Goal: Navigation & Orientation: Find specific page/section

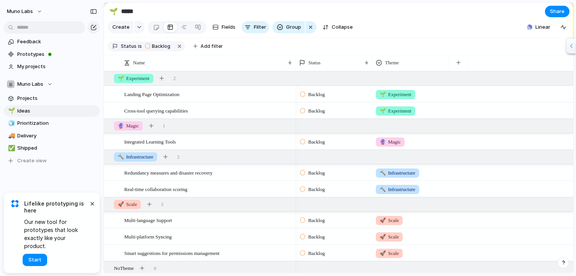
scroll to position [19, 0]
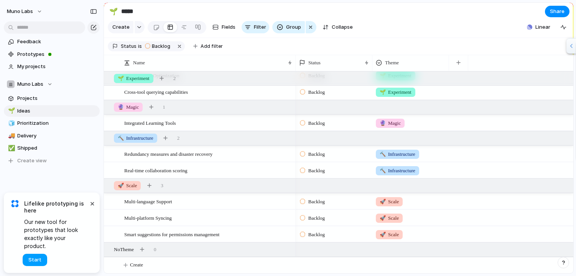
click at [36, 260] on span "Start" at bounding box center [34, 261] width 13 height 8
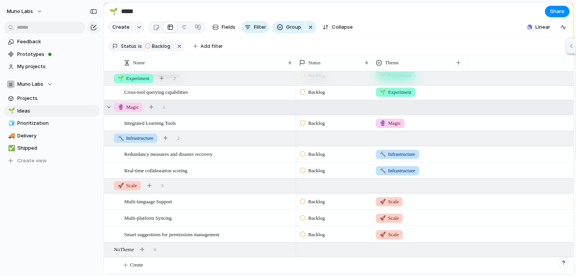
click at [113, 107] on div "🔮 Magic 1" at bounding box center [339, 107] width 471 height 14
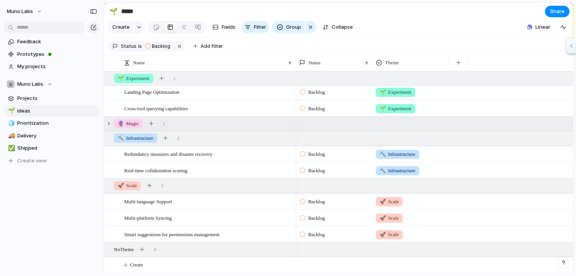
click at [113, 107] on div at bounding box center [110, 109] width 6 height 6
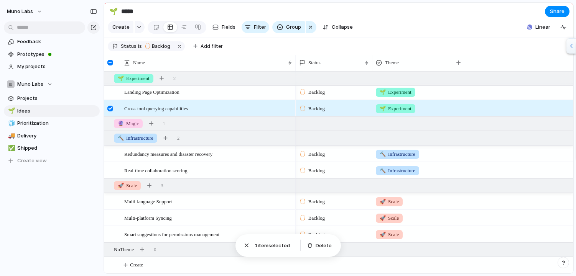
click at [112, 106] on div at bounding box center [110, 109] width 6 height 6
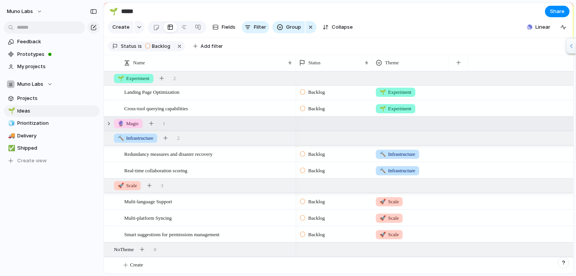
click at [115, 122] on div "🔮 Magic" at bounding box center [128, 123] width 29 height 9
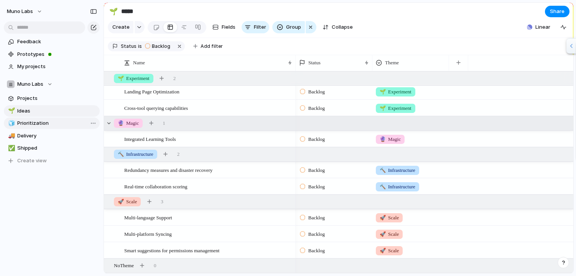
click at [34, 125] on span "Prioritization" at bounding box center [57, 124] width 80 height 8
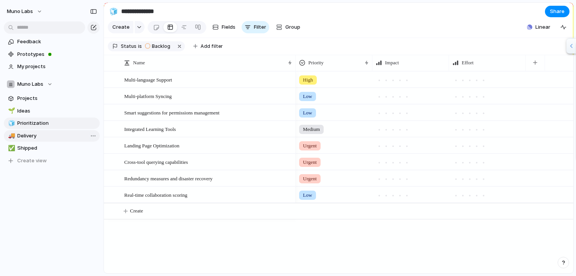
click at [31, 141] on link "🚚 Delivery" at bounding box center [52, 136] width 96 height 12
type input "********"
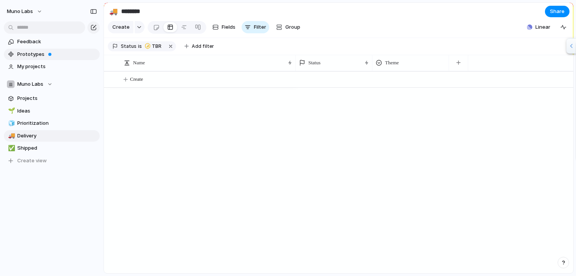
click at [44, 50] on link "Prototypes" at bounding box center [52, 55] width 96 height 12
click at [49, 67] on span "My projects" at bounding box center [57, 67] width 80 height 8
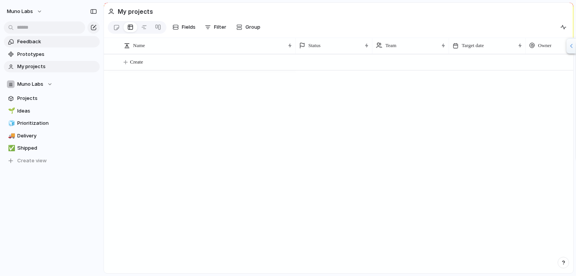
click at [45, 39] on span "Feedback" at bounding box center [57, 42] width 80 height 8
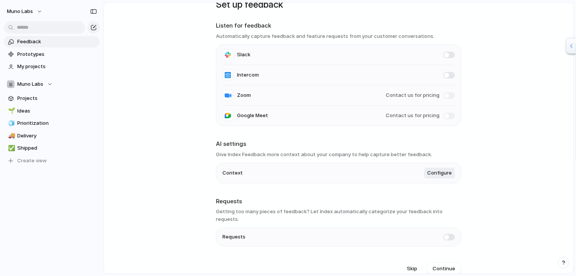
scroll to position [21, 0]
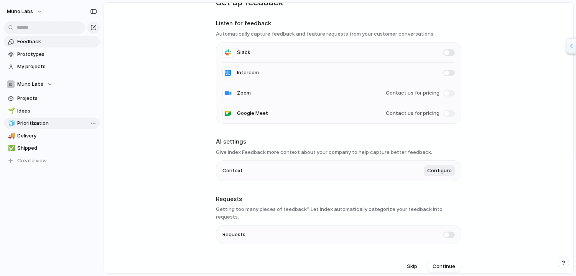
click at [46, 128] on link "🧊 Prioritization" at bounding box center [52, 124] width 96 height 12
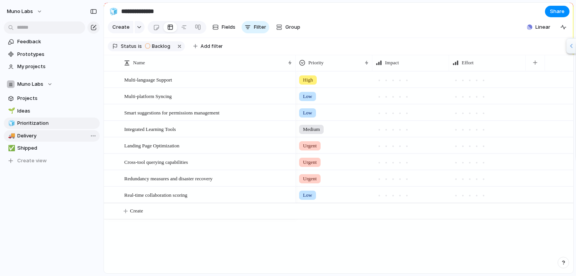
click at [35, 139] on span "Delivery" at bounding box center [57, 136] width 80 height 8
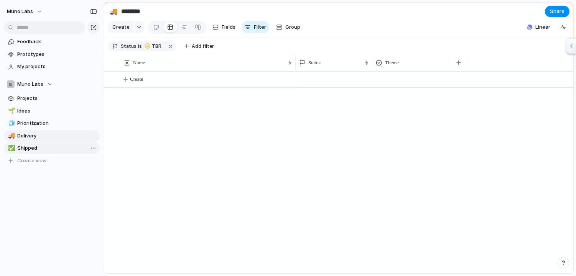
click at [38, 150] on span "Shipped" at bounding box center [57, 149] width 80 height 8
type input "*******"
click at [38, 161] on span "Create view" at bounding box center [32, 161] width 30 height 8
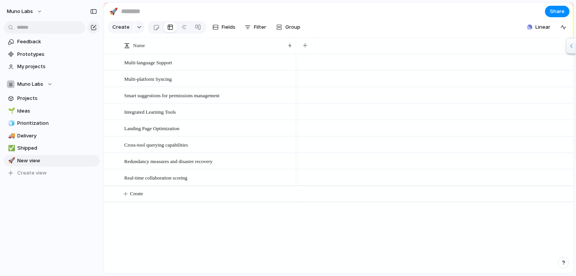
click at [31, 215] on div "Feedback Prototypes My projects Muno Labs Projects 🌱 Ideas 🧊 Prioritization 🚚 D…" at bounding box center [52, 120] width 104 height 241
click at [123, 222] on span "Delete view" at bounding box center [117, 222] width 28 height 8
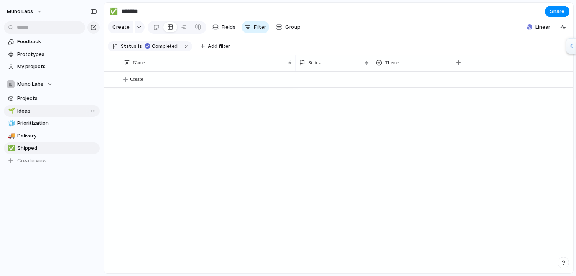
click at [43, 109] on span "Ideas" at bounding box center [57, 111] width 80 height 8
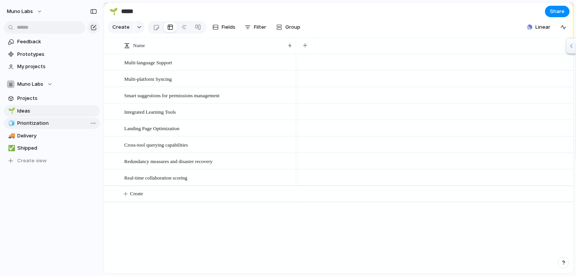
click at [35, 124] on span "Prioritization" at bounding box center [57, 124] width 80 height 8
type input "**********"
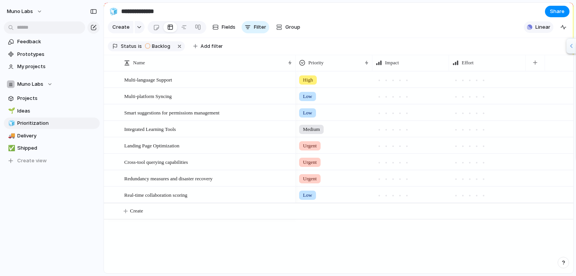
click at [525, 25] on button "Linear" at bounding box center [539, 27] width 30 height 12
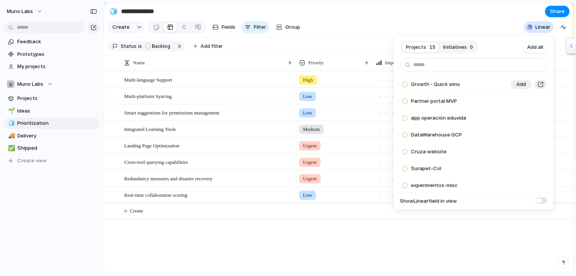
click at [423, 81] on span "Growth - Quick wins" at bounding box center [435, 85] width 49 height 8
click at [514, 86] on button "Add" at bounding box center [521, 84] width 20 height 9
click at [181, 226] on div "Projects 14 Initiatives 0 Add all Partner portal MVP Add app operación eduvida …" at bounding box center [288, 138] width 576 height 276
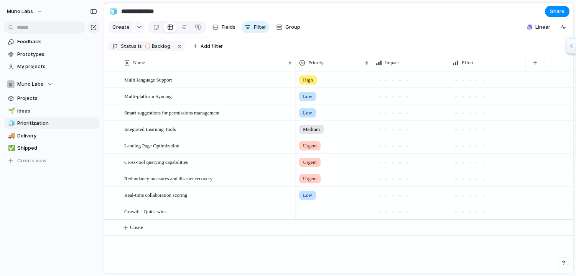
click at [317, 210] on div at bounding box center [334, 210] width 76 height 13
click at [313, 243] on span "High" at bounding box center [309, 240] width 11 height 8
click at [175, 212] on div "Growth - Quick wins" at bounding box center [208, 212] width 169 height 16
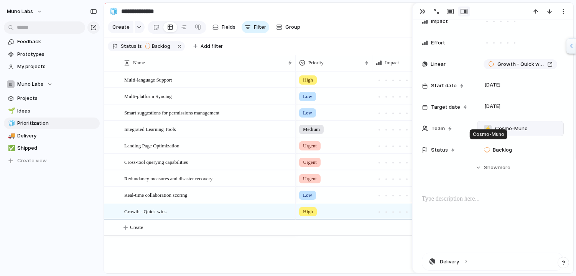
scroll to position [56, 0]
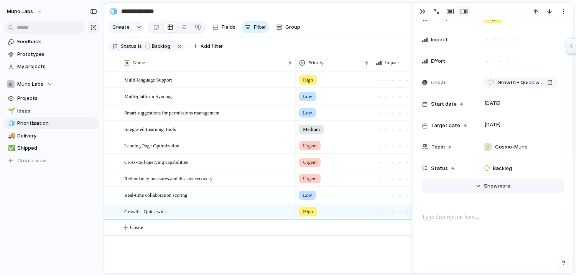
click at [490, 192] on button "Hide Show more" at bounding box center [493, 186] width 142 height 14
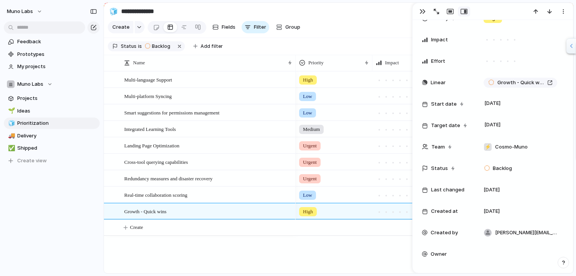
click at [345, 197] on div "Low" at bounding box center [334, 194] width 76 height 13
click at [400, 133] on div "Urgent High Medium Low No Priority" at bounding box center [288, 138] width 576 height 276
click at [184, 28] on div at bounding box center [184, 27] width 6 height 12
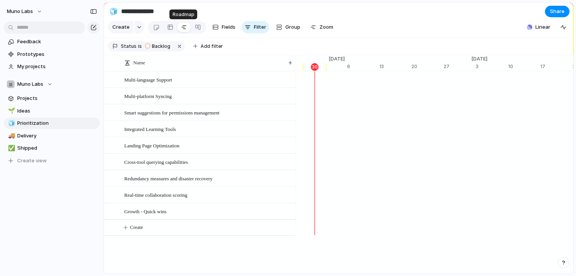
scroll to position [0, 5154]
click at [198, 26] on div at bounding box center [198, 27] width 6 height 12
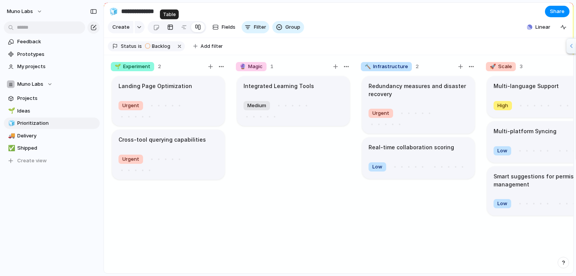
click at [173, 25] on link at bounding box center [170, 27] width 14 height 12
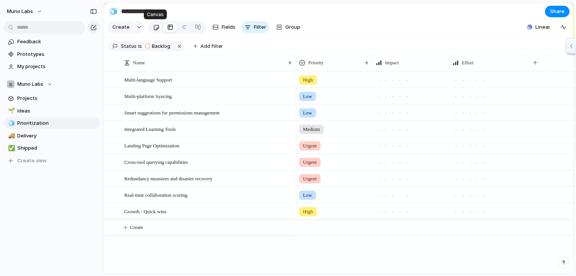
click at [149, 30] on link at bounding box center [156, 27] width 14 height 12
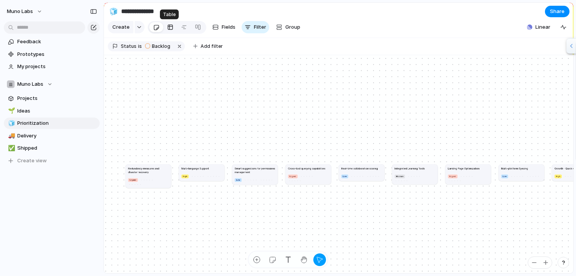
click at [171, 31] on div at bounding box center [170, 27] width 6 height 12
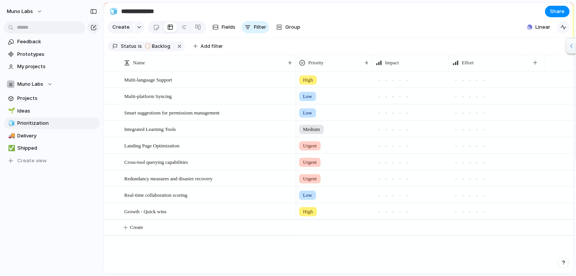
click at [566, 29] on button "button" at bounding box center [563, 27] width 12 height 12
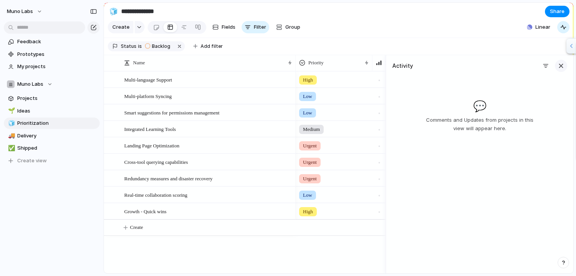
click at [560, 69] on div "button" at bounding box center [561, 66] width 8 height 8
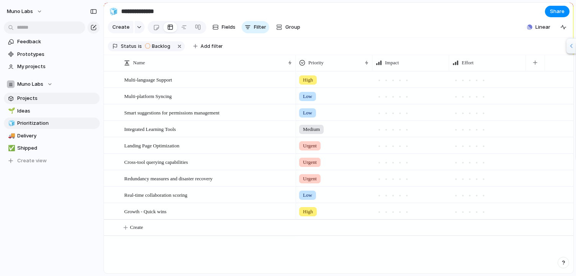
click at [46, 92] on section "Muno Labs Projects 🌱 Ideas 🧊 Prioritization 🚚 Delivery ✅ Shipped To pick up a d…" at bounding box center [52, 119] width 104 height 94
click at [41, 97] on span "Projects" at bounding box center [57, 99] width 80 height 8
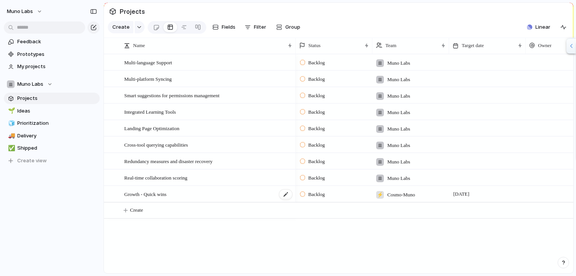
click at [166, 193] on span "Growth - Quick wins" at bounding box center [145, 194] width 42 height 9
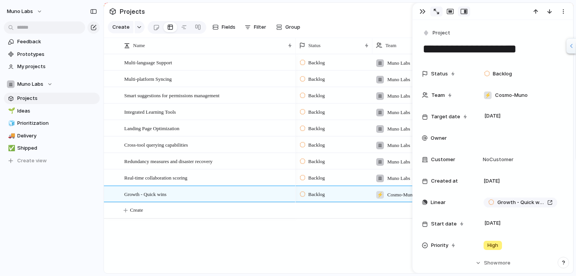
click at [433, 14] on button "button" at bounding box center [436, 12] width 12 height 10
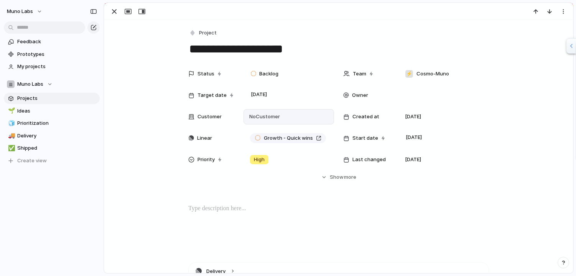
scroll to position [130, 0]
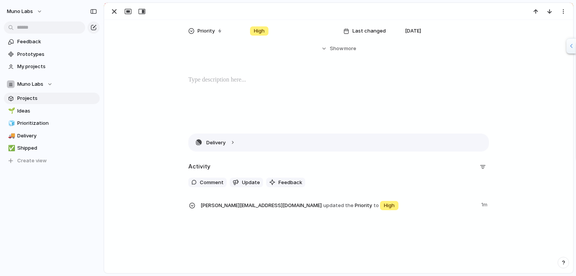
click at [242, 147] on button "Delivery" at bounding box center [339, 142] width 300 height 17
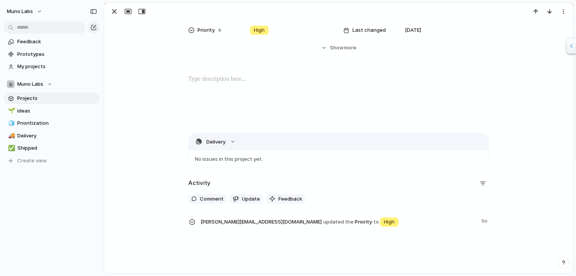
click at [229, 144] on button "Delivery" at bounding box center [339, 141] width 300 height 17
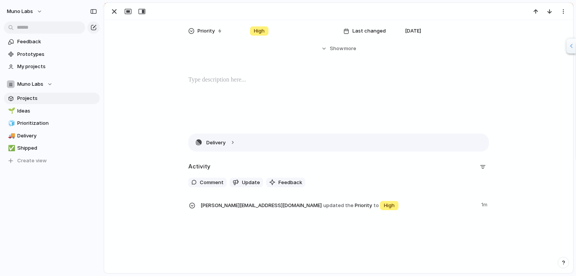
click at [229, 144] on button "Delivery" at bounding box center [339, 142] width 300 height 17
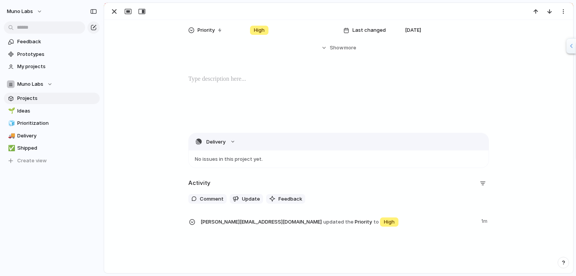
scroll to position [0, 0]
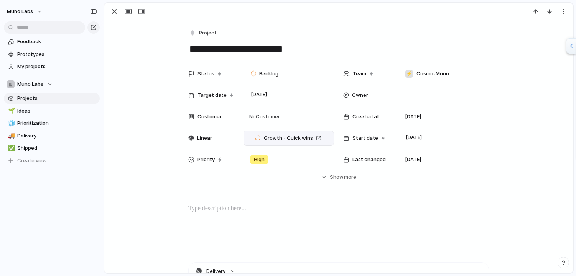
click at [296, 145] on div "Growth - Quick wins" at bounding box center [289, 138] width 91 height 15
click at [288, 138] on span "Growth - Quick wins" at bounding box center [288, 139] width 49 height 8
click at [41, 115] on link "🌱 Ideas" at bounding box center [52, 111] width 96 height 12
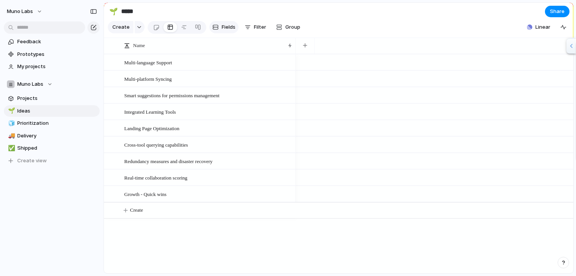
click at [222, 29] on span "Fields" at bounding box center [229, 27] width 14 height 8
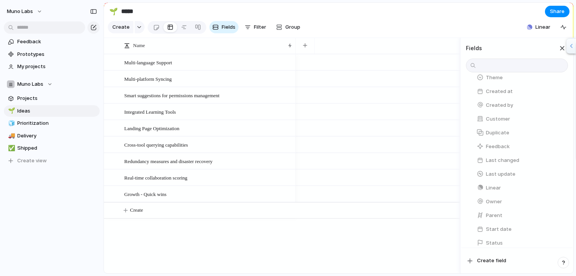
scroll to position [161, 0]
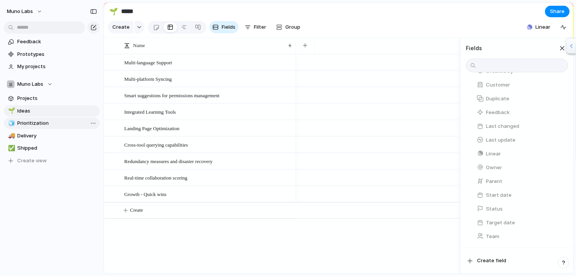
click at [35, 125] on span "Prioritization" at bounding box center [57, 124] width 80 height 8
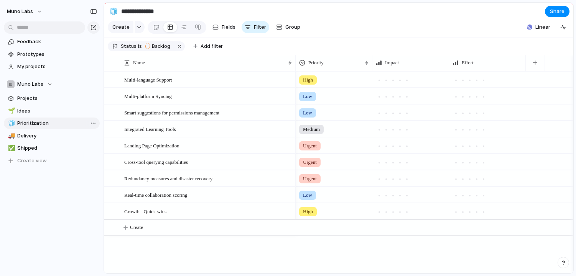
type input "**********"
click at [173, 135] on div "Integrated Learning Tools" at bounding box center [208, 130] width 169 height 16
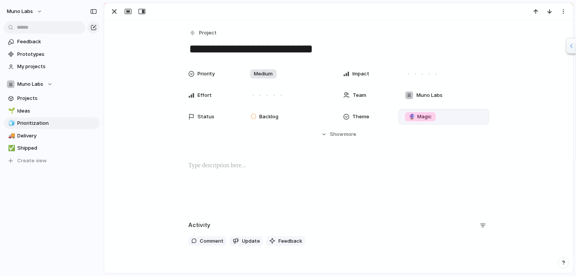
click at [416, 114] on span "🔮 Magic" at bounding box center [420, 117] width 23 height 8
click at [417, 116] on div "🌱 Experiment 🔮 Magic 🔨 Infrastructure 🚀 Scale" at bounding box center [288, 138] width 576 height 276
click at [37, 66] on span "My projects" at bounding box center [57, 67] width 80 height 8
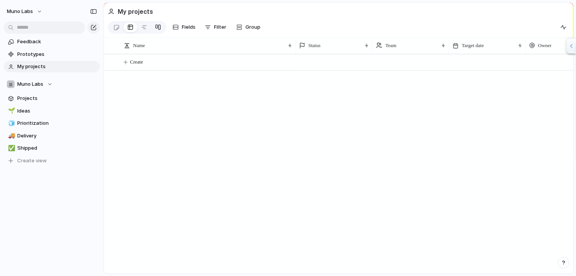
click at [155, 24] on div at bounding box center [158, 27] width 6 height 12
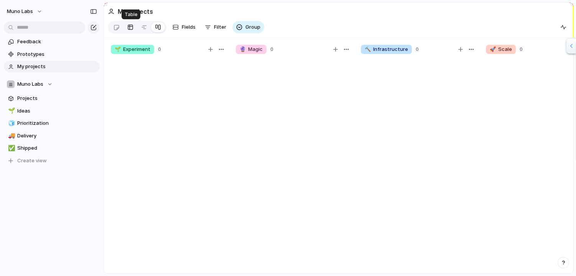
click at [130, 28] on div at bounding box center [130, 27] width 6 height 12
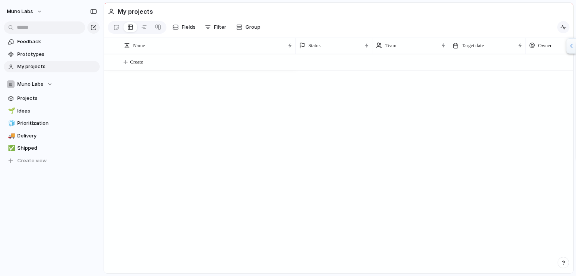
click at [562, 22] on button "button" at bounding box center [563, 27] width 12 height 12
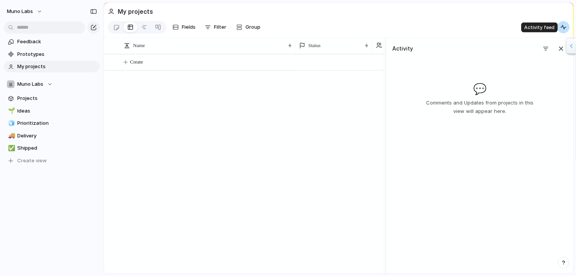
click at [562, 23] on button "button" at bounding box center [563, 27] width 12 height 12
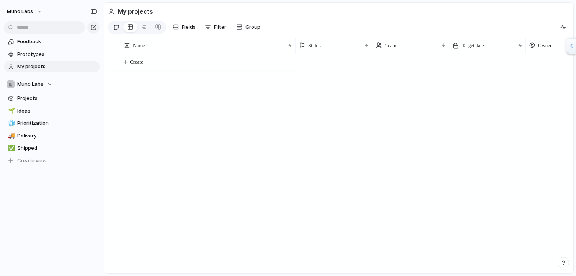
click at [119, 30] on div at bounding box center [116, 27] width 7 height 13
click at [131, 26] on div at bounding box center [130, 27] width 6 height 12
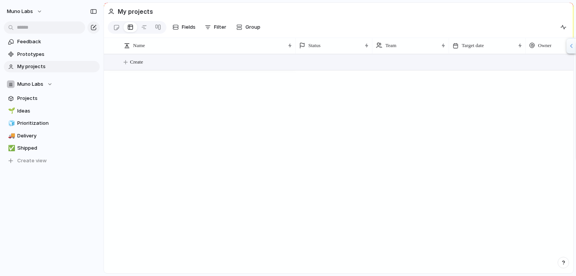
click at [133, 58] on span "Create" at bounding box center [136, 62] width 13 height 8
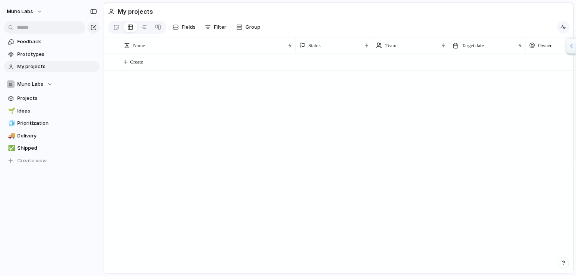
click at [562, 27] on div "button" at bounding box center [563, 27] width 6 height 6
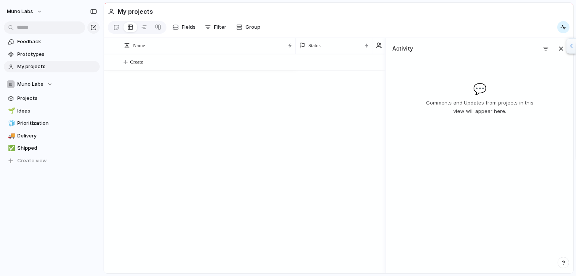
click at [302, 137] on div at bounding box center [341, 164] width 90 height 220
click at [153, 25] on link at bounding box center [158, 27] width 14 height 12
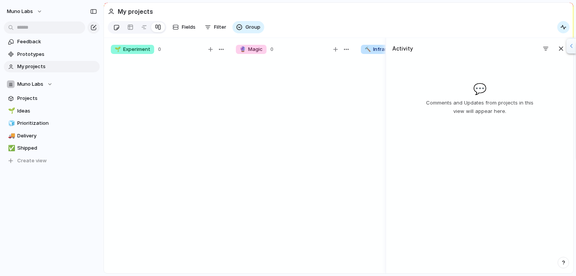
click at [117, 28] on div at bounding box center [116, 27] width 7 height 13
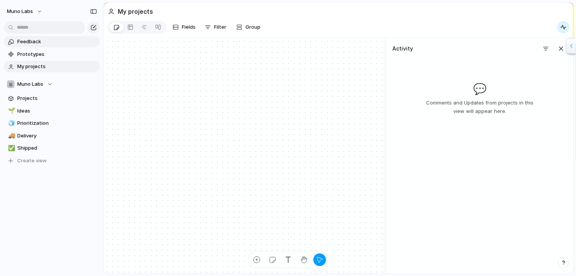
click at [49, 43] on span "Feedback" at bounding box center [57, 42] width 80 height 8
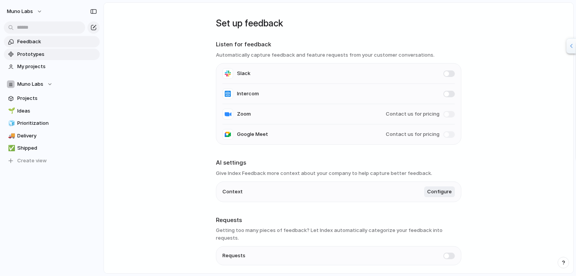
click at [48, 49] on link "Prototypes" at bounding box center [52, 55] width 96 height 12
click at [17, 100] on span "Projects" at bounding box center [57, 99] width 80 height 8
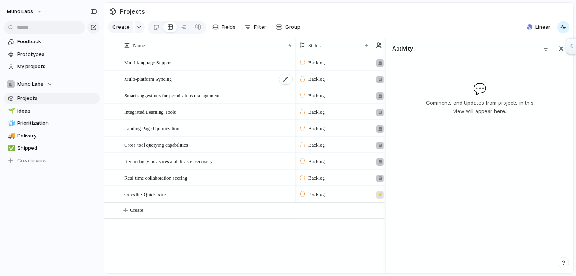
click at [251, 80] on div "Multi-platform Syncing" at bounding box center [208, 79] width 169 height 16
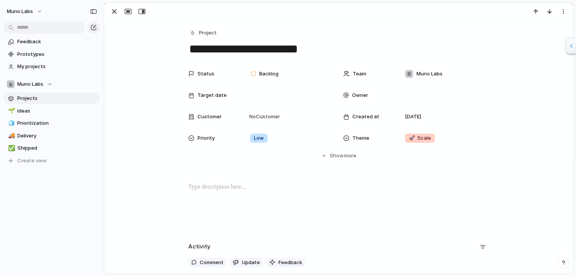
scroll to position [58, 0]
